Goal: Information Seeking & Learning: Learn about a topic

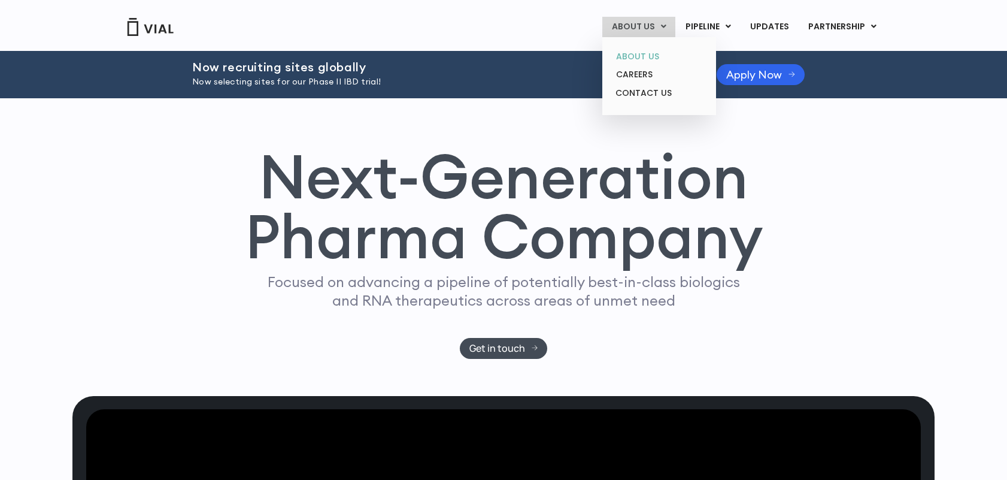
click at [648, 58] on link "ABOUT US" at bounding box center [658, 56] width 105 height 19
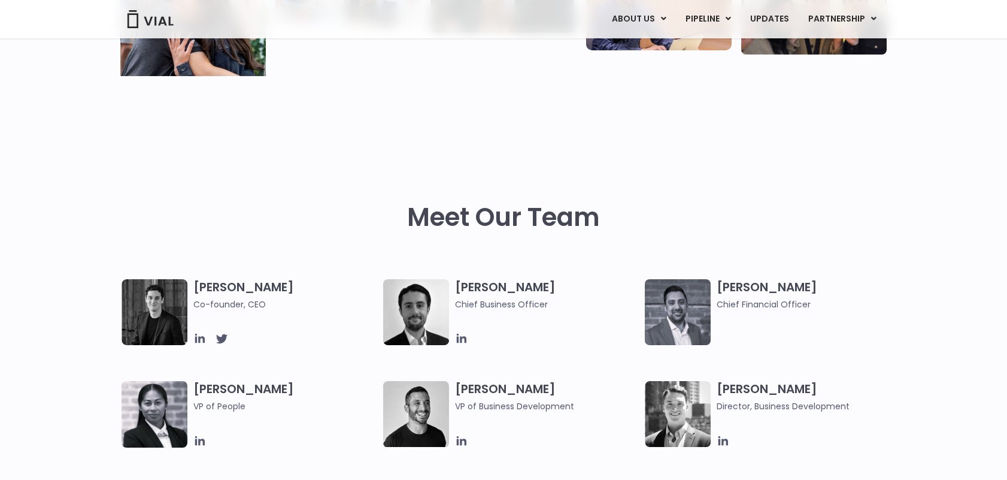
click at [168, 326] on img at bounding box center [155, 312] width 66 height 66
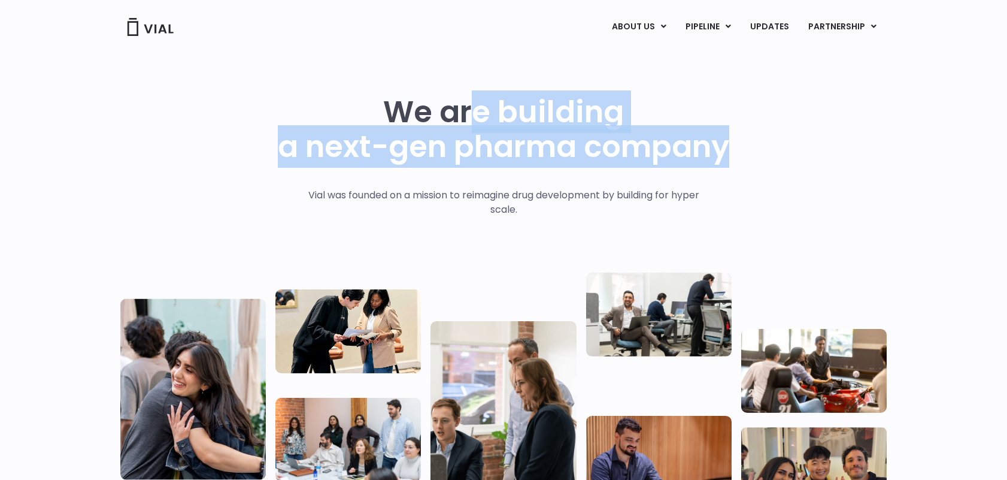
drag, startPoint x: 615, startPoint y: 113, endPoint x: 732, endPoint y: 186, distance: 137.7
click at [732, 186] on div "We are building a next-gen pharma company Vial was founded on a mission to reim…" at bounding box center [503, 295] width 766 height 400
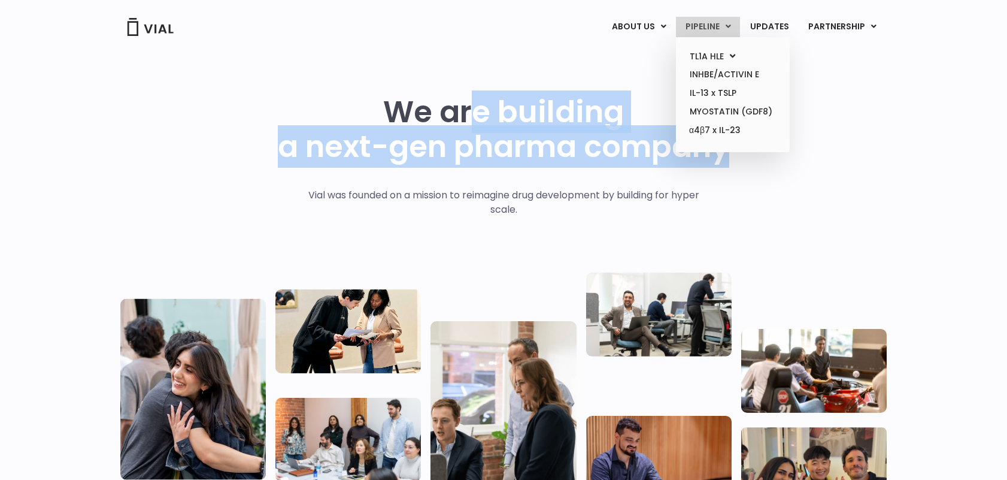
click at [702, 20] on link "PIPELINE" at bounding box center [708, 27] width 64 height 20
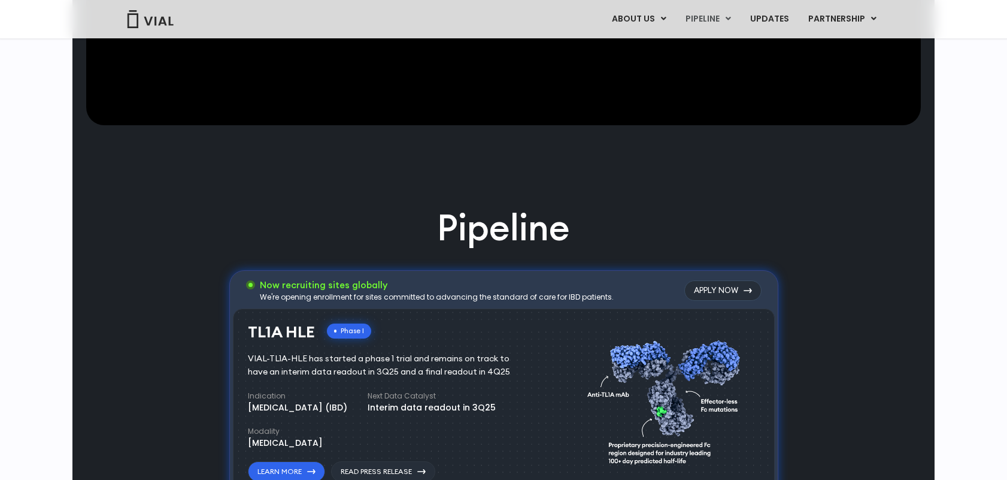
scroll to position [875, 0]
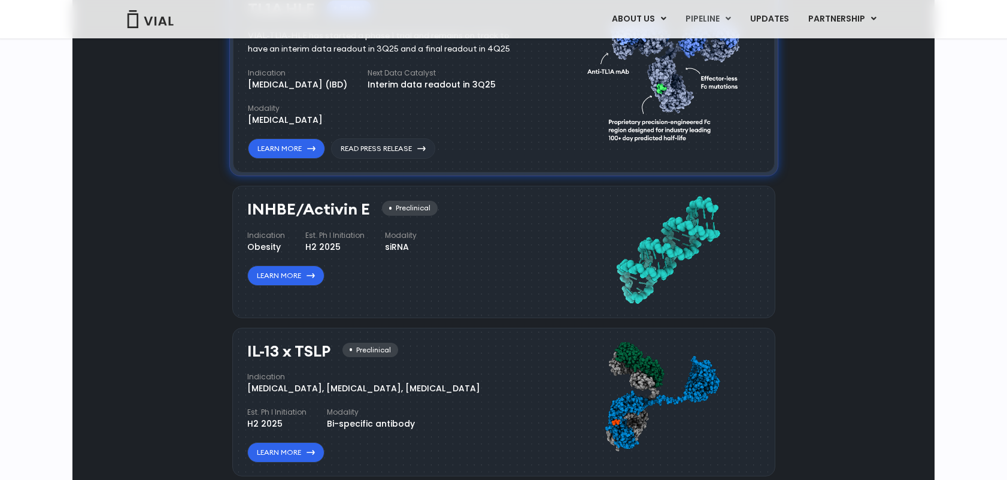
click at [189, 243] on div "Pipeline Now recruiting sites globally We're opening enrollment for sites commi…" at bounding box center [503, 323] width 834 height 886
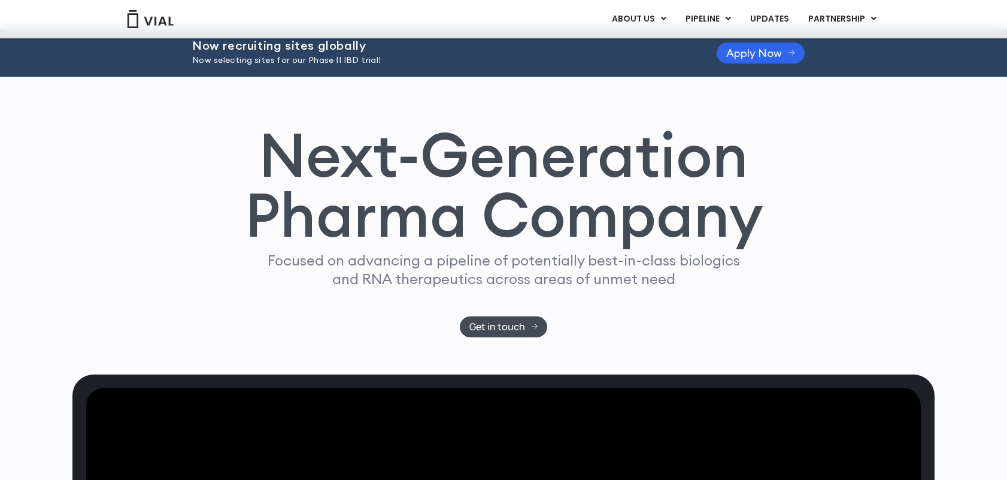
scroll to position [0, 0]
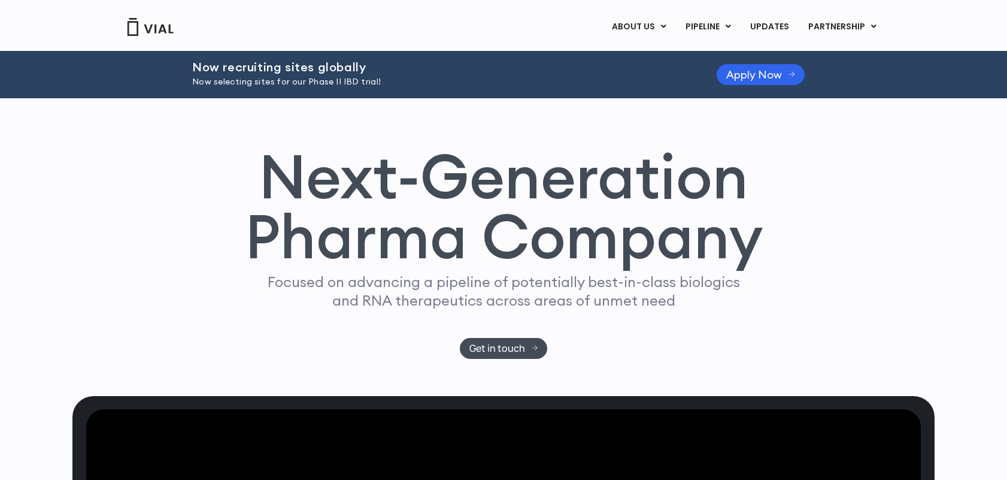
click at [833, 303] on div "Next-Generation Pharma Company Focused on advancing a pipeline of potentially b…" at bounding box center [503, 252] width 766 height 213
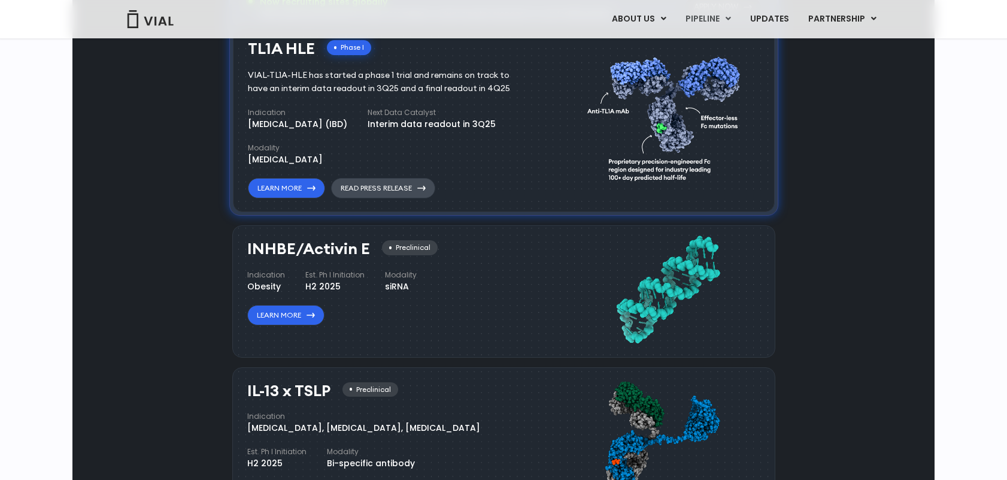
scroll to position [778, 0]
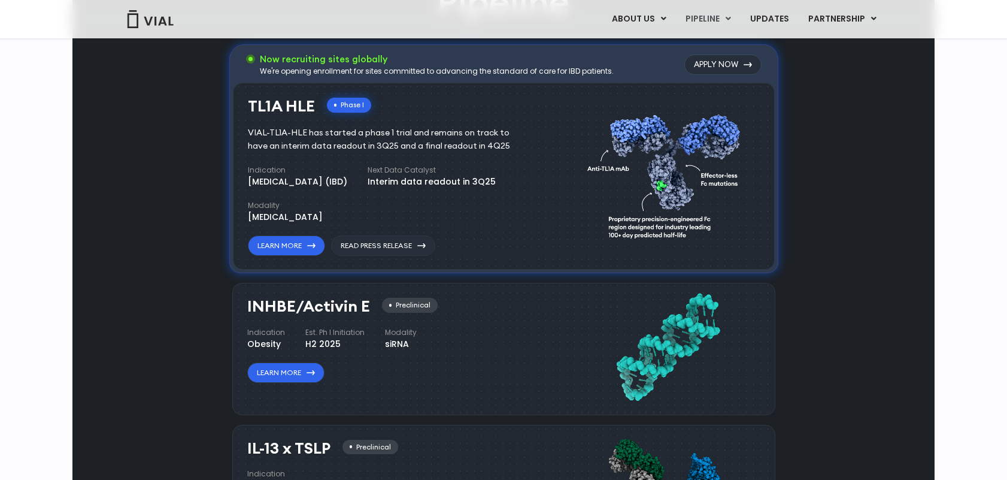
click at [839, 128] on div "Pipeline Now recruiting sites globally We're opening enrollment for sites commi…" at bounding box center [503, 420] width 834 height 886
